Goal: Transaction & Acquisition: Purchase product/service

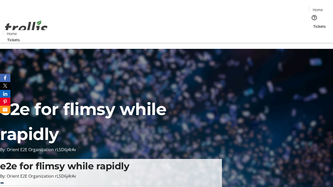
click at [313, 24] on span "Tickets" at bounding box center [319, 26] width 12 height 5
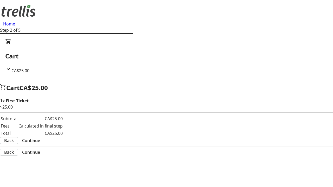
click at [40, 138] on span "Continue" at bounding box center [31, 141] width 18 height 6
